Goal: Communication & Community: Answer question/provide support

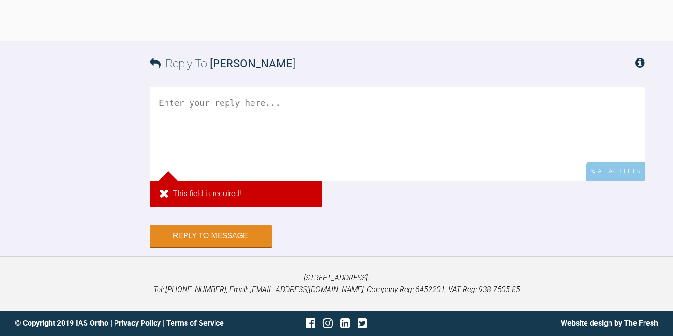
scroll to position [3269, 0]
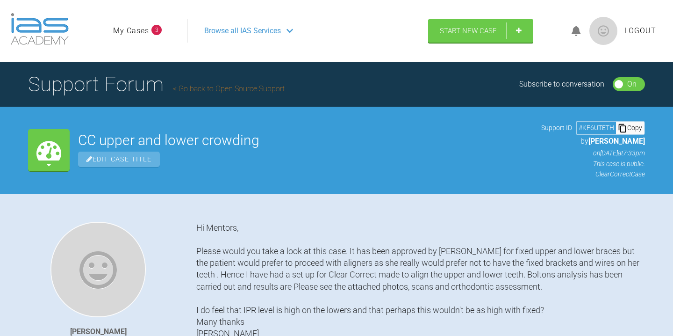
click at [140, 29] on link "My Cases" at bounding box center [131, 31] width 36 height 12
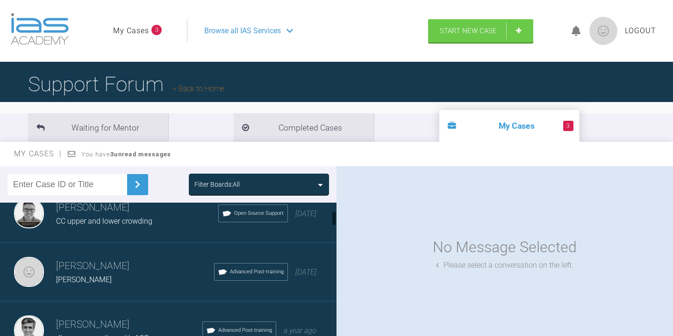
scroll to position [78, 0]
click at [139, 273] on div "[PERSON_NAME]" at bounding box center [135, 278] width 158 height 12
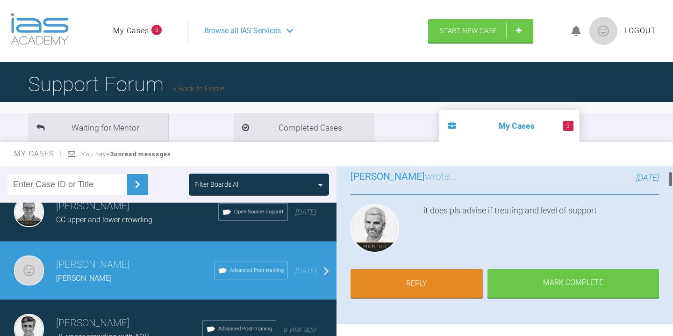
scroll to position [75, 0]
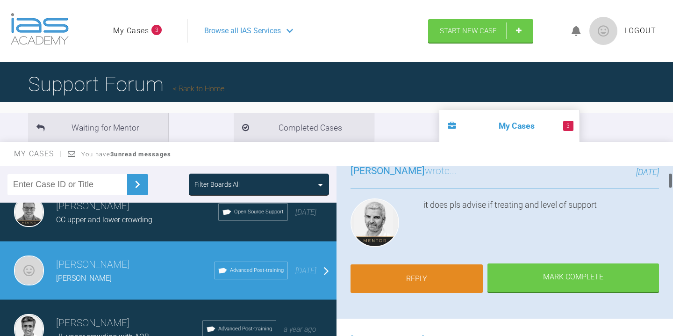
click at [429, 286] on link "Reply" at bounding box center [416, 278] width 132 height 29
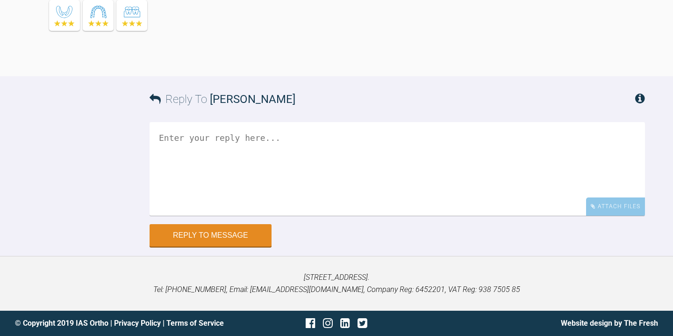
scroll to position [2610, 0]
click at [199, 132] on textarea at bounding box center [397, 168] width 495 height 93
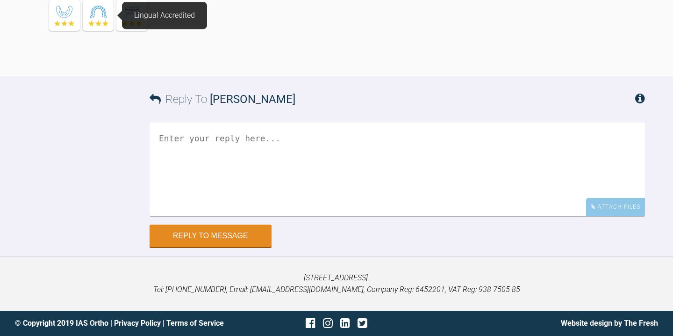
paste textarea "Hi Ross, The patient is now asking about treating this case with aligners inste…"
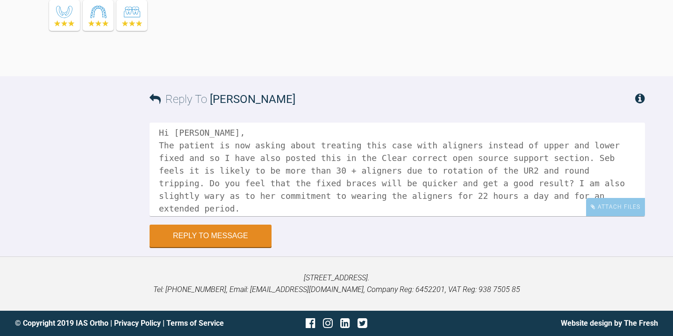
scroll to position [6, 0]
click at [201, 181] on textarea "Hi Ross, The patient is now asking about treating this case with aligners inste…" at bounding box center [397, 168] width 495 height 93
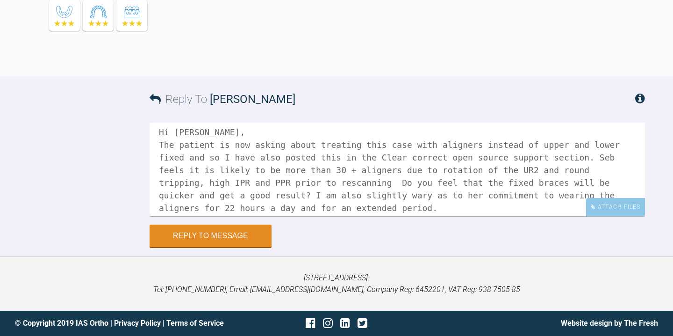
click at [291, 182] on textarea "Hi Ross, The patient is now asking about treating this case with aligners inste…" at bounding box center [397, 168] width 495 height 93
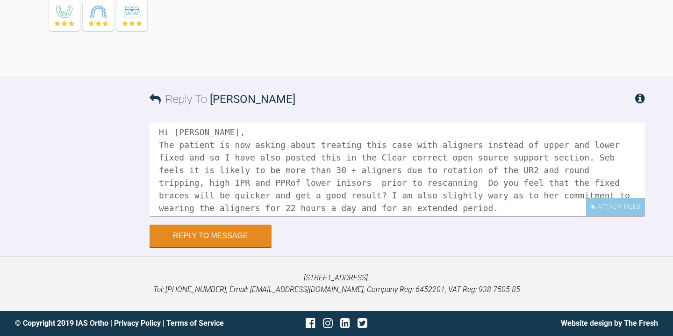
click at [347, 183] on textarea "Hi Ross, The patient is now asking about treating this case with aligners inste…" at bounding box center [397, 168] width 495 height 93
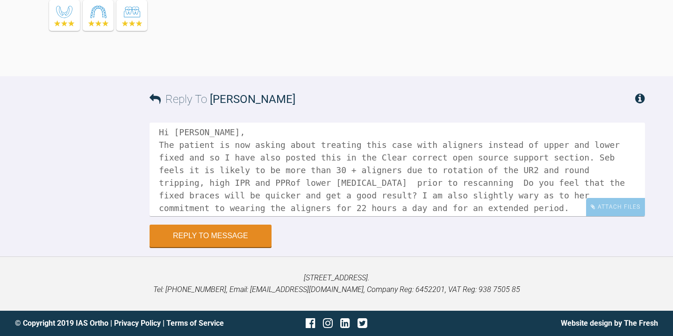
click at [383, 183] on textarea "Hi Ross, The patient is now asking about treating this case with aligners inste…" at bounding box center [397, 168] width 495 height 93
click at [479, 184] on textarea "Hi Ross, The patient is now asking about treating this case with aligners inste…" at bounding box center [397, 168] width 495 height 93
click at [490, 184] on textarea "Hi Ross, The patient is now asking about treating this case with aligners inste…" at bounding box center [397, 168] width 495 height 93
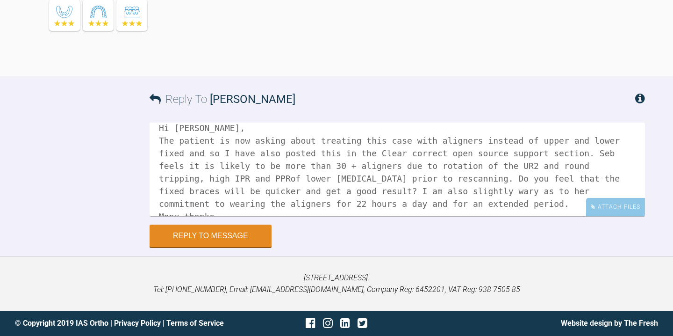
scroll to position [14, 0]
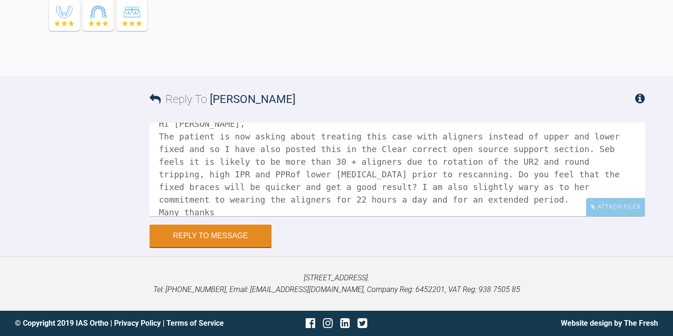
click at [350, 160] on textarea "Hi Ross, The patient is now asking about treating this case with aligners inste…" at bounding box center [397, 168] width 495 height 93
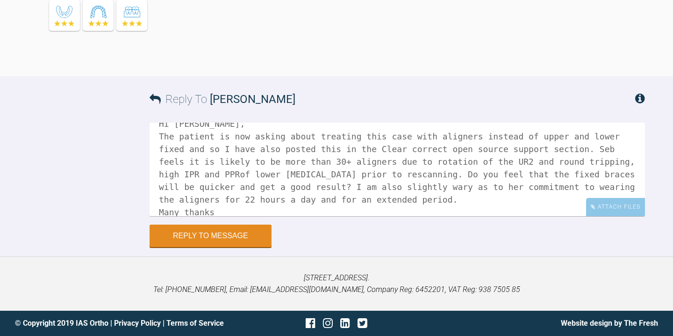
click at [240, 175] on textarea "Hi Ross, The patient is now asking about treating this case with aligners inste…" at bounding box center [397, 168] width 495 height 93
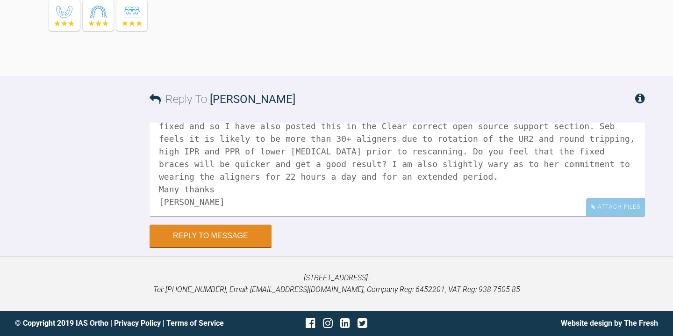
scroll to position [39, 0]
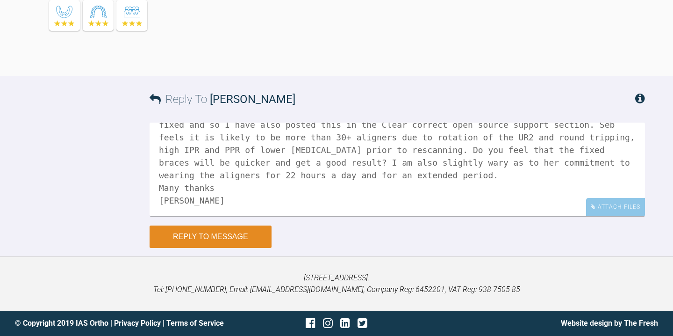
type textarea "Hi Ross, The patient is now asking about treating this case with aligners inste…"
click at [243, 235] on button "Reply to Message" at bounding box center [211, 236] width 122 height 22
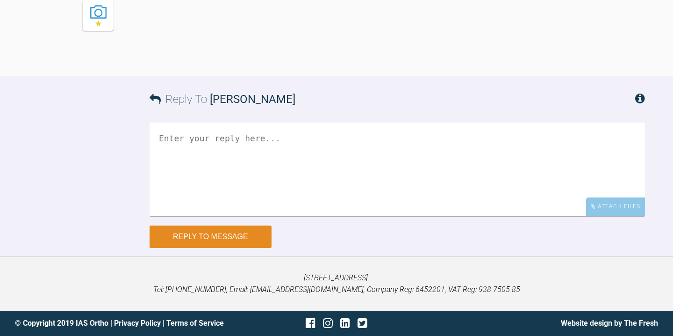
scroll to position [2846, 0]
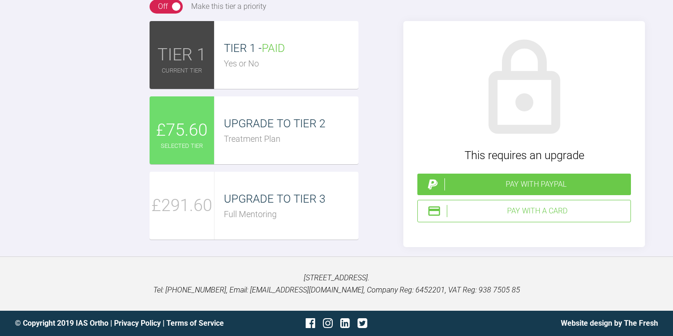
scroll to position [2658, 0]
